Goal: Task Accomplishment & Management: Manage account settings

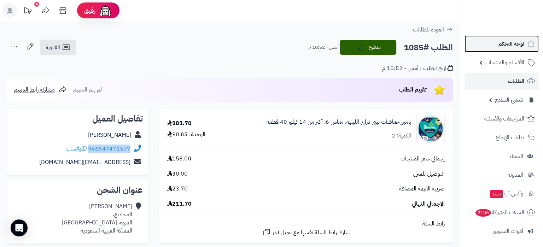
click at [509, 36] on link "لوحة التحكم" at bounding box center [502, 43] width 74 height 17
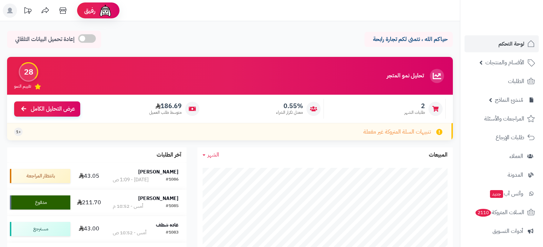
scroll to position [74, 0]
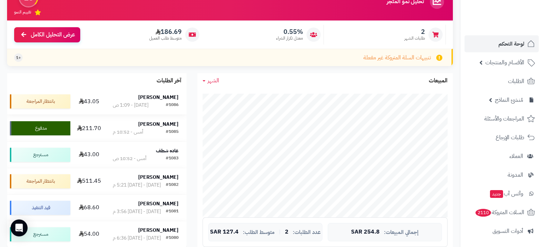
click at [121, 99] on div "[PERSON_NAME]" at bounding box center [146, 97] width 66 height 7
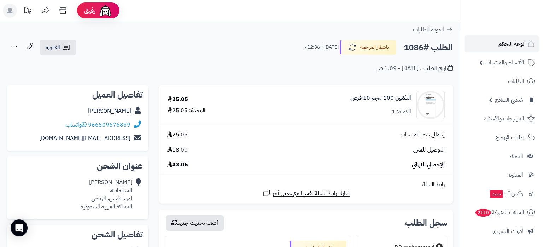
click at [506, 40] on span "لوحة التحكم" at bounding box center [512, 44] width 26 height 10
